Goal: Transaction & Acquisition: Book appointment/travel/reservation

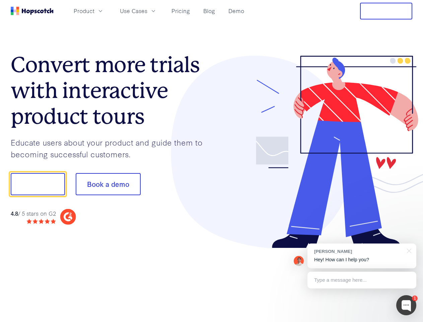
click at [212, 161] on div at bounding box center [312, 152] width 201 height 193
click at [94, 11] on span "Product" at bounding box center [84, 11] width 21 height 8
click at [147, 11] on span "Use Cases" at bounding box center [133, 11] width 27 height 8
click at [386, 11] on button "Free Trial" at bounding box center [386, 11] width 52 height 17
click at [38, 184] on button "Show me!" at bounding box center [38, 184] width 54 height 22
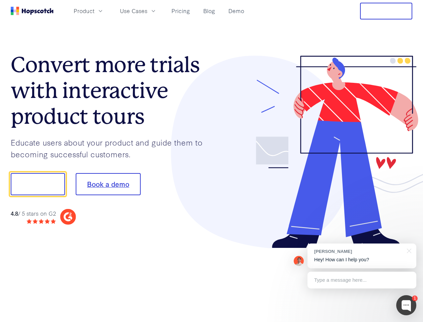
click at [108, 184] on button "Book a demo" at bounding box center [108, 184] width 65 height 22
click at [406, 305] on div at bounding box center [406, 305] width 20 height 20
click at [362, 321] on div "1 [PERSON_NAME] Hey! How can I help you? Type a message here... Free live chat …" at bounding box center [211, 322] width 423 height 0
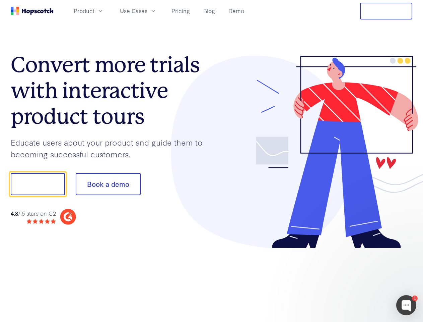
click at [408, 250] on div at bounding box center [354, 182] width 126 height 223
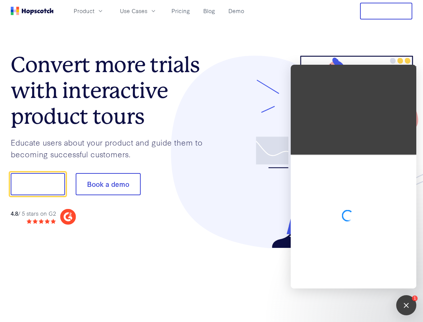
click at [362, 280] on div at bounding box center [354, 221] width 126 height 134
